Goal: Information Seeking & Learning: Check status

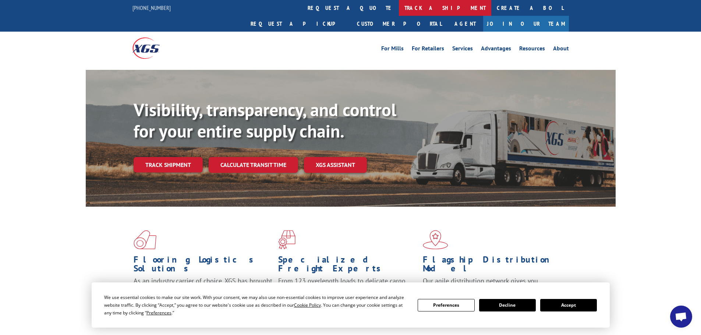
click at [399, 7] on link "track a shipment" at bounding box center [445, 8] width 92 height 16
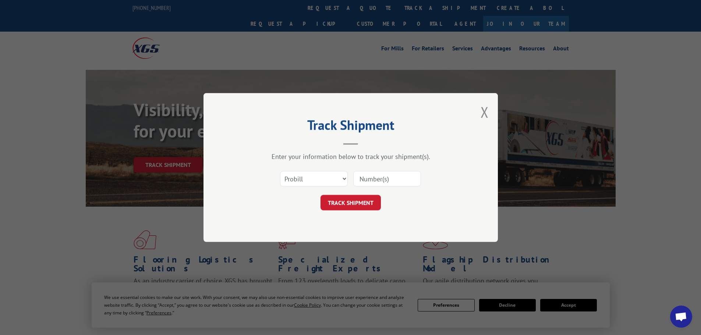
click at [395, 183] on input at bounding box center [387, 178] width 68 height 15
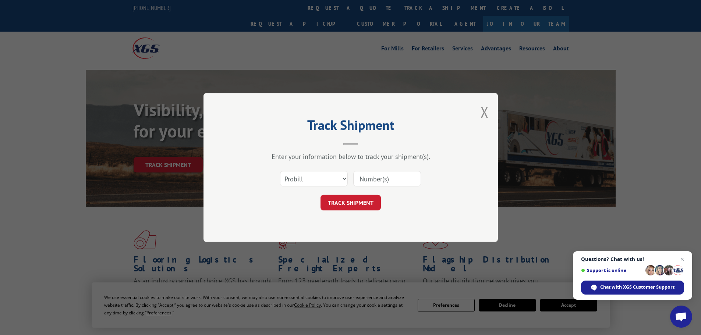
paste input "5211800"
type input "5211800"
click at [360, 202] on button "TRACK SHIPMENT" at bounding box center [350, 202] width 60 height 15
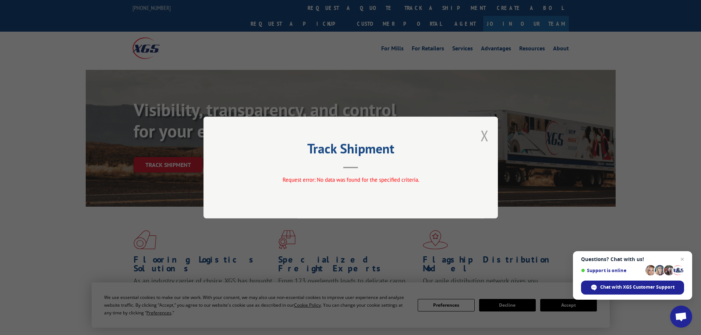
click at [481, 134] on button "Close modal" at bounding box center [484, 135] width 8 height 19
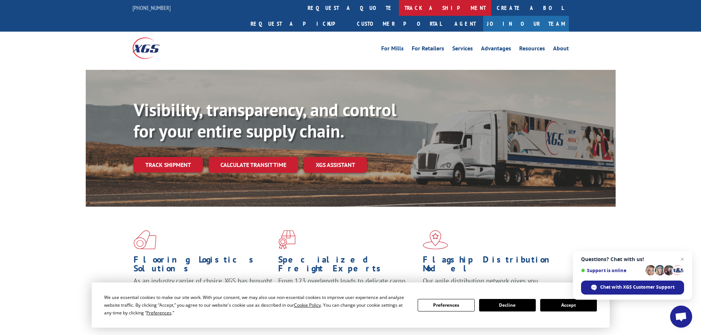
click at [399, 9] on link "track a shipment" at bounding box center [445, 8] width 92 height 16
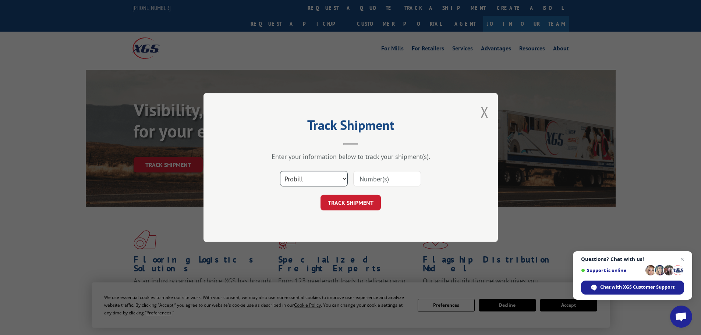
click at [323, 181] on select "Select category... Probill BOL PO" at bounding box center [314, 178] width 68 height 15
select select "po"
click at [280, 171] on select "Select category... Probill BOL PO" at bounding box center [314, 178] width 68 height 15
click at [378, 178] on input at bounding box center [387, 178] width 68 height 15
paste input "01518124"
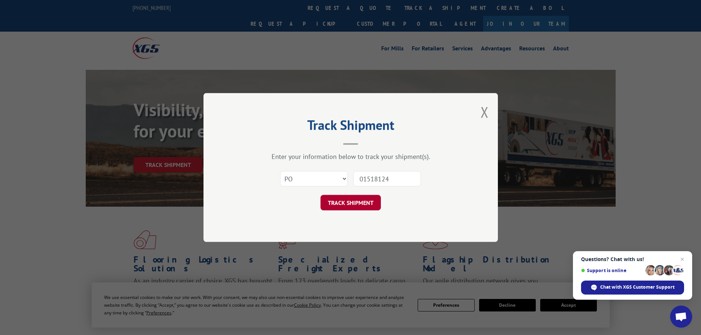
type input "01518124"
click at [363, 208] on button "TRACK SHIPMENT" at bounding box center [350, 202] width 60 height 15
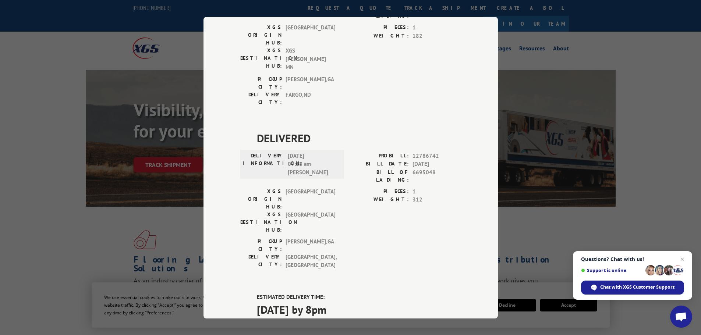
scroll to position [147, 0]
